Goal: Navigation & Orientation: Find specific page/section

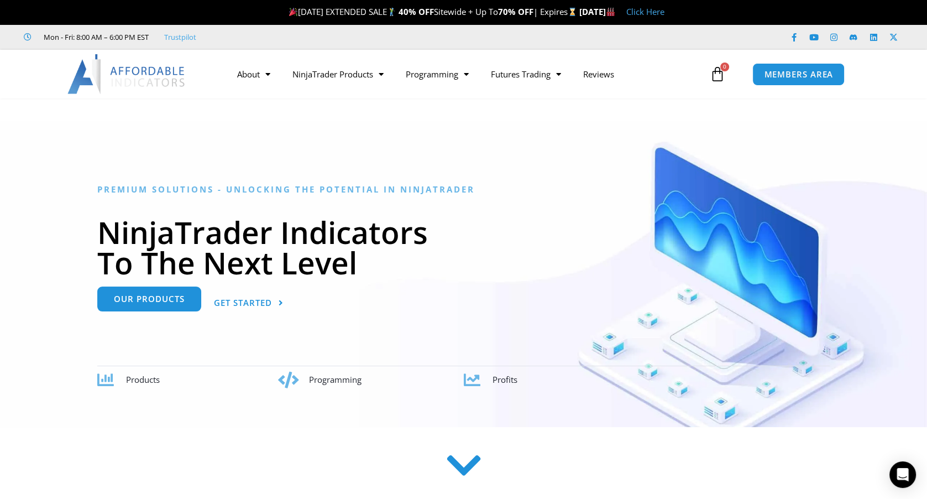
click at [158, 303] on span "Our Products" at bounding box center [149, 299] width 71 height 8
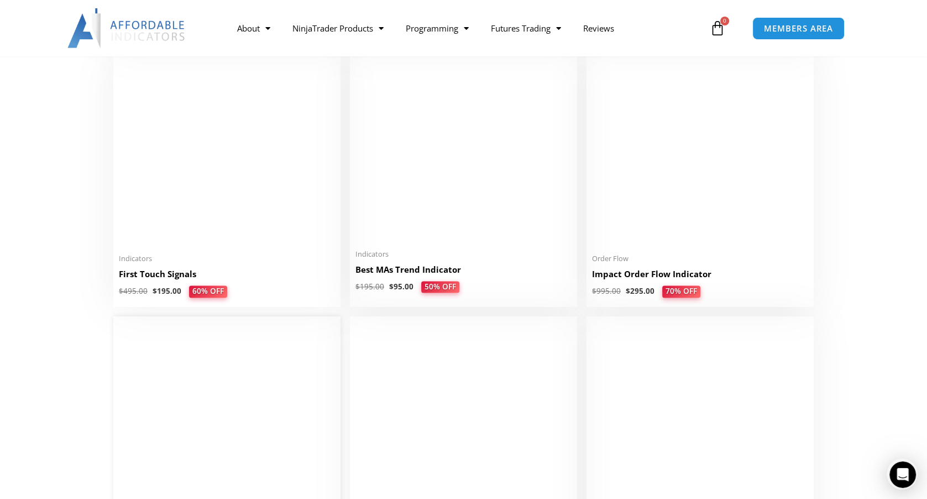
scroll to position [1769, 0]
